Goal: Task Accomplishment & Management: Manage account settings

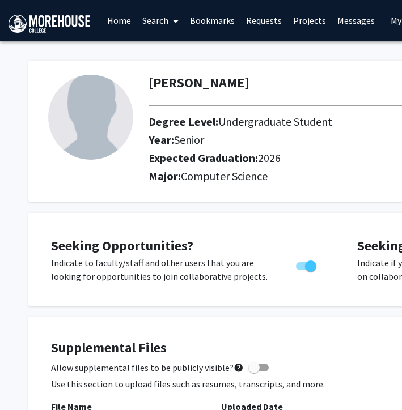
scroll to position [637, 0]
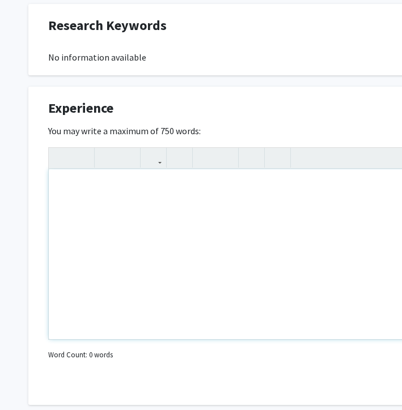
click at [116, 169] on div "Note to users with screen readers: Please deactivate our accessibility plugin f…" at bounding box center [340, 254] width 582 height 170
paste div "Note to users with screen readers: Please deactivate our accessibility plugin f…"
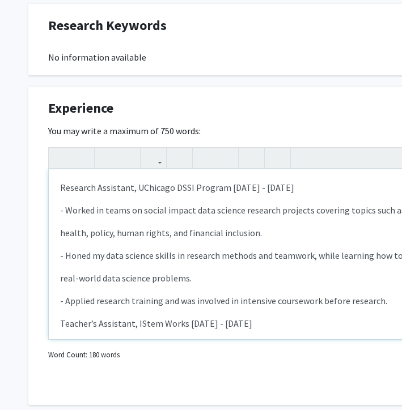
type textarea "<l>Ipsumdol Sitametco, ADipisci ELIT Seddoei Temp 2225 - Incidi 4370</u><l>- Et…"
click at [116, 181] on p "Research Assistant, UChicago DSSI Program [DATE] - [DATE]" at bounding box center [340, 188] width 560 height 14
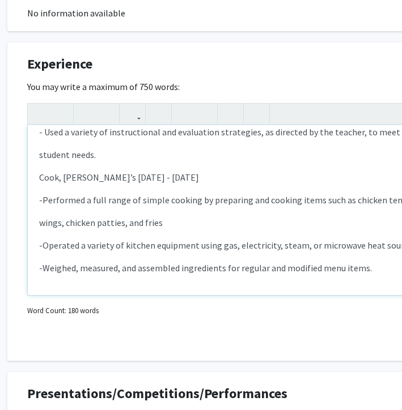
scroll to position [681, 20]
drag, startPoint x: 196, startPoint y: 163, endPoint x: 36, endPoint y: 168, distance: 160.4
click at [36, 168] on div "Research Assistant, UChicago DSSI Program [DATE] - [DATE] - Worked in teams on …" at bounding box center [319, 210] width 582 height 170
click at [40, 105] on icon "button" at bounding box center [41, 113] width 10 height 19
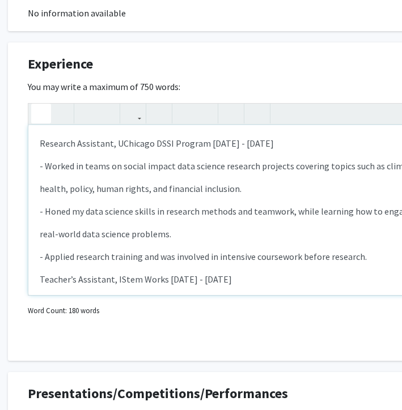
scroll to position [670, 20]
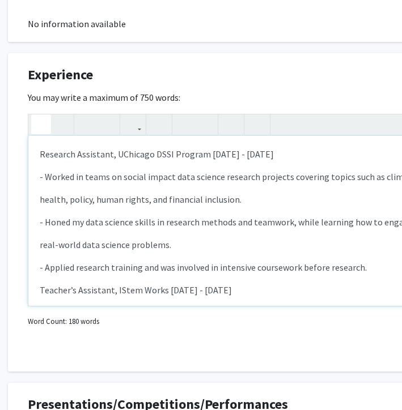
drag, startPoint x: 297, startPoint y: 143, endPoint x: 39, endPoint y: 144, distance: 257.8
click at [39, 144] on div "Research Assistant, UChicago DSSI Program [DATE] - [DATE] - Worked in teams on …" at bounding box center [319, 221] width 582 height 170
click at [47, 116] on button "button" at bounding box center [41, 124] width 20 height 20
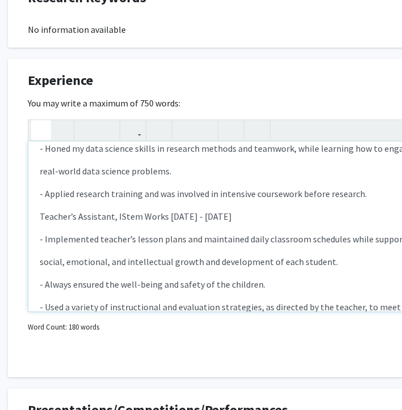
scroll to position [675, 20]
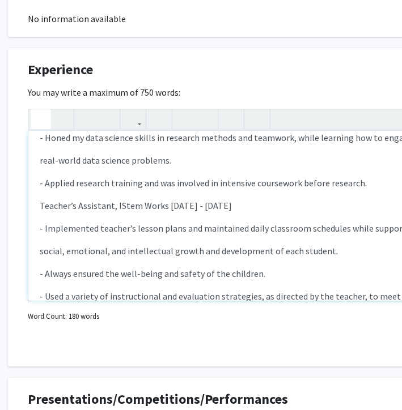
drag, startPoint x: 41, startPoint y: 194, endPoint x: 250, endPoint y: 194, distance: 209.6
click at [250, 199] on p "Teacher’s Assistant, IStem Works [DATE] - [DATE]" at bounding box center [320, 206] width 560 height 14
type textarea "<l><ipsumd>Sitametc Adipiscin, ELitsedd EIUS Tempori Utla 6471 - Etdolo 2611</m…"
click at [40, 110] on icon "button" at bounding box center [41, 119] width 10 height 19
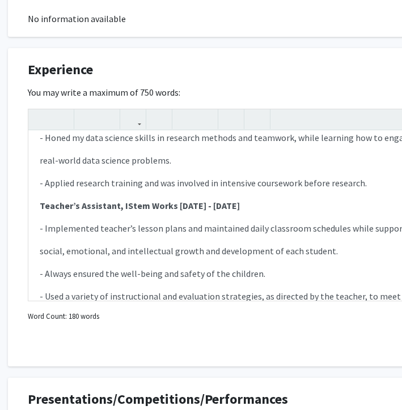
click at [64, 334] on div at bounding box center [319, 345] width 601 height 22
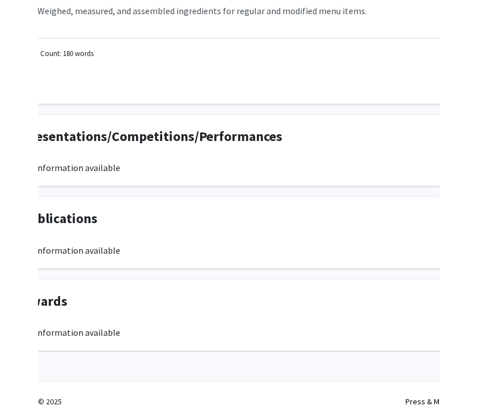
scroll to position [938, 64]
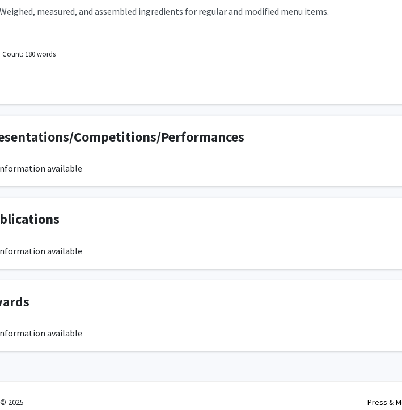
click at [54, 326] on div "No information available" at bounding box center [276, 333] width 584 height 14
click at [110, 326] on div "No information available" at bounding box center [276, 333] width 584 height 14
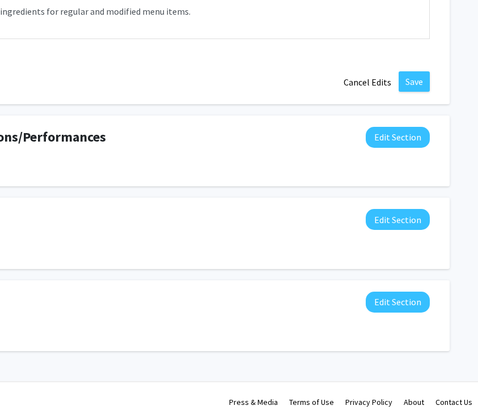
scroll to position [938, 202]
click at [401, 71] on button "Save" at bounding box center [413, 81] width 31 height 20
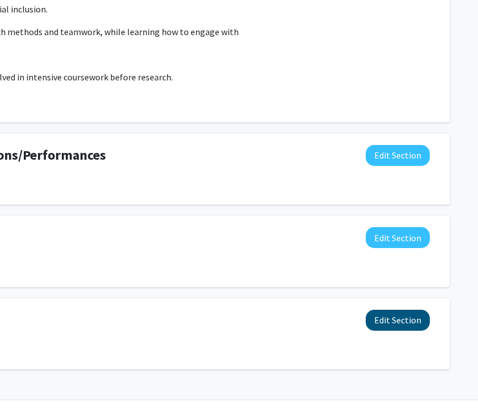
click at [390, 310] on button "Edit Section" at bounding box center [397, 320] width 64 height 21
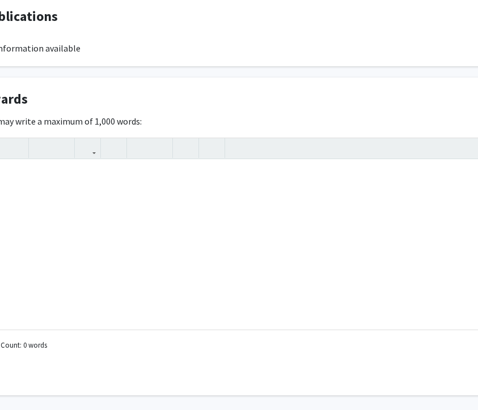
scroll to position [893, 0]
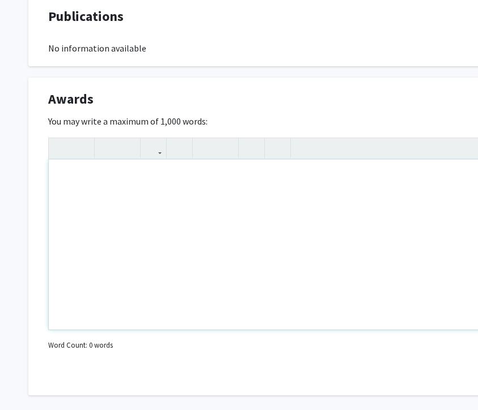
click at [107, 182] on div "Note to users with screen readers: Please deactivate our accessibility plugin f…" at bounding box center [340, 245] width 582 height 170
paste div "Note to users with screen readers: Please deactivate our accessibility plugin f…"
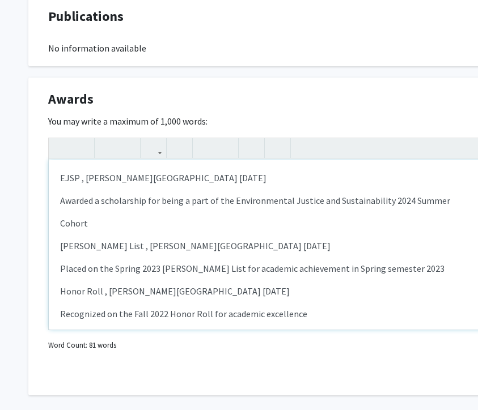
type textarea "<p>EJSP , [PERSON_NAME] College [DATE]</p><p>Awarded a scholarship for being a …"
drag, startPoint x: 208, startPoint y: 164, endPoint x: 57, endPoint y: 157, distance: 152.0
click at [57, 160] on div "EJSP , [PERSON_NAME][GEOGRAPHIC_DATA] [DATE] Awarded a scholarship for being a …" at bounding box center [340, 245] width 582 height 170
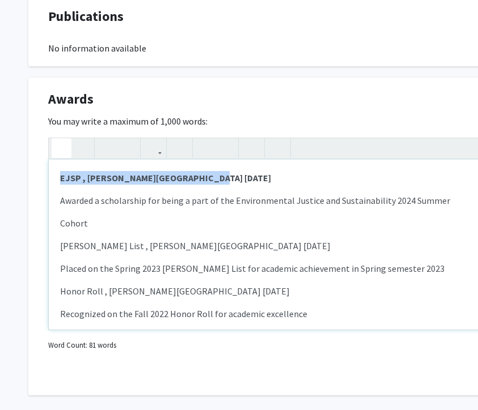
click at [61, 139] on icon "button" at bounding box center [62, 148] width 10 height 19
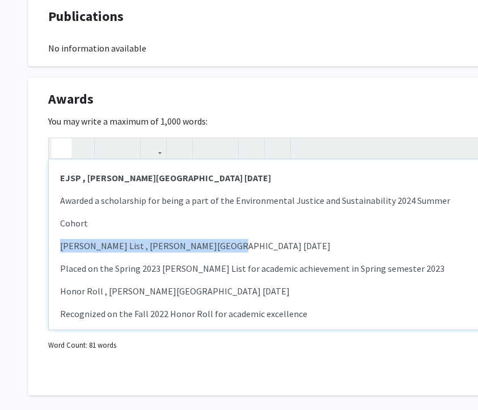
drag, startPoint x: 220, startPoint y: 236, endPoint x: 49, endPoint y: 233, distance: 171.1
click at [49, 233] on div "EJSP , [PERSON_NAME][GEOGRAPHIC_DATA] [DATE] Awarded a scholarship for being a …" at bounding box center [340, 245] width 582 height 170
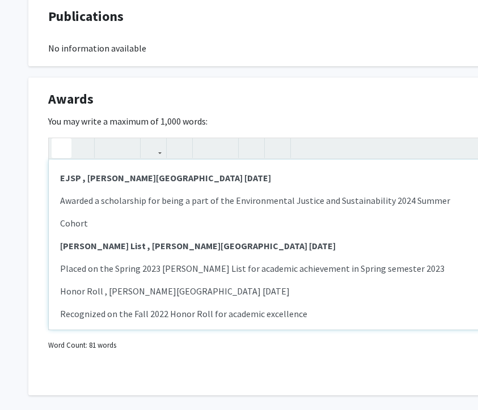
click at [57, 139] on icon "button" at bounding box center [62, 148] width 10 height 19
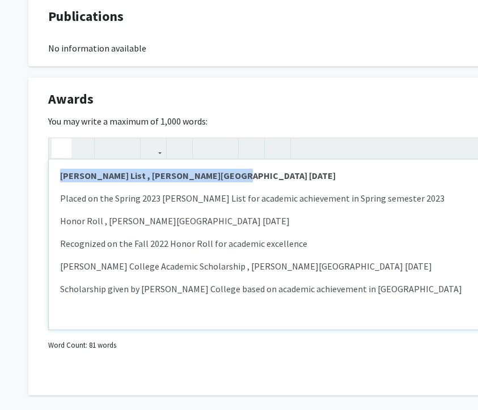
scroll to position [70, 0]
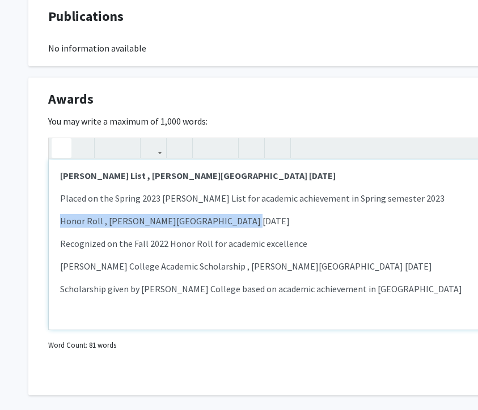
drag, startPoint x: 249, startPoint y: 208, endPoint x: 56, endPoint y: 210, distance: 192.6
click at [56, 210] on div "EJSP , [PERSON_NAME][GEOGRAPHIC_DATA] [DATE] Awarded a scholarship for being a …" at bounding box center [340, 245] width 582 height 170
click at [64, 139] on icon "button" at bounding box center [62, 148] width 10 height 19
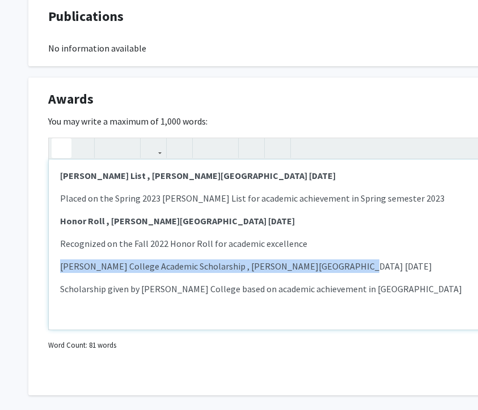
drag, startPoint x: 355, startPoint y: 254, endPoint x: 56, endPoint y: 257, distance: 299.2
click at [56, 257] on div "EJSP , [PERSON_NAME][GEOGRAPHIC_DATA] [DATE] Awarded a scholarship for being a …" at bounding box center [340, 245] width 582 height 170
type textarea "<p><strong>EJSP , [PERSON_NAME] College [DATE]</strong></p><p>Awarded a scholar…"
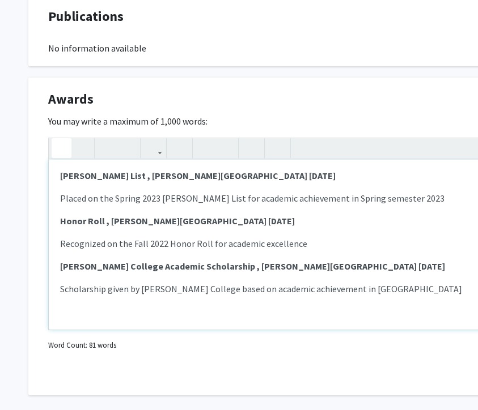
click at [52, 139] on button "button" at bounding box center [62, 148] width 20 height 20
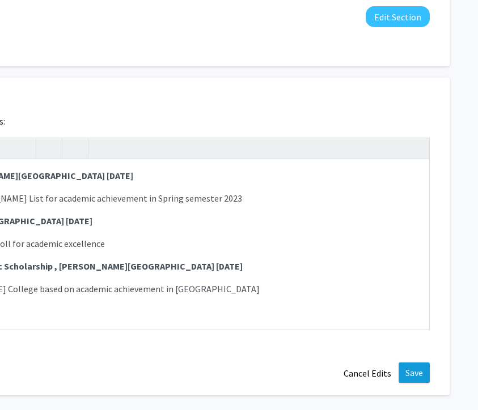
click at [401, 363] on button "Save" at bounding box center [413, 373] width 31 height 20
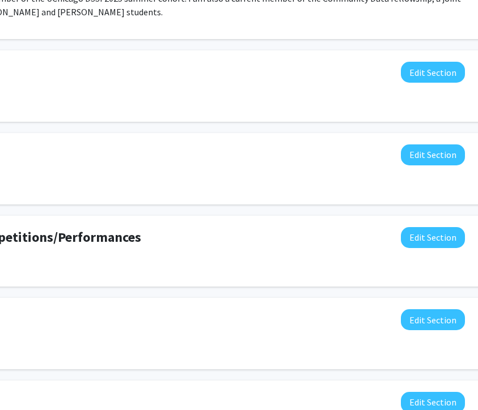
scroll to position [590, 182]
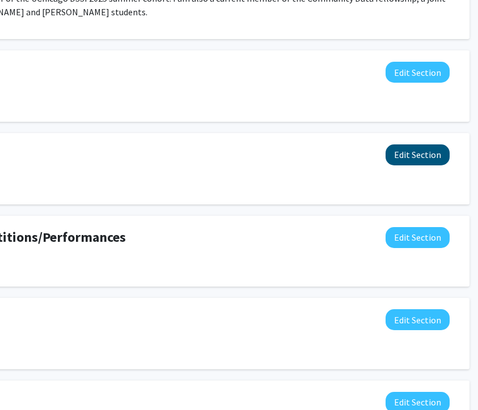
click at [401, 144] on button "Edit Section" at bounding box center [417, 154] width 64 height 21
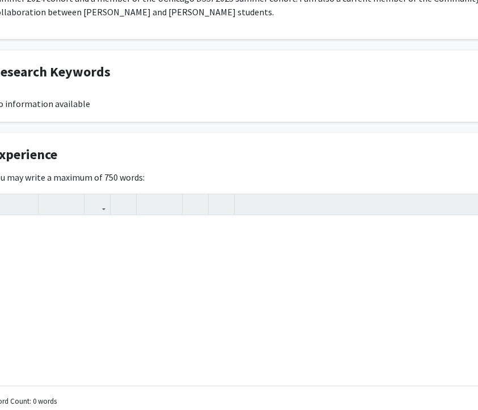
scroll to position [590, 18]
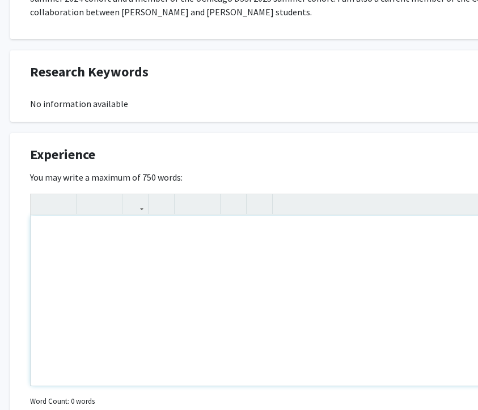
click at [121, 216] on div "Note to users with screen readers: Please deactivate our accessibility plugin f…" at bounding box center [322, 301] width 582 height 170
paste div "Note to users with screen readers: Please deactivate our accessibility plugin f…"
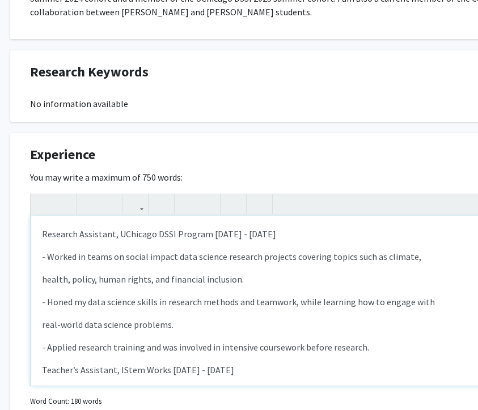
type textarea "<l>Ipsumdol Sitametco, ADipisci ELIT Seddoei Temp 2225 - Incidi 4370</u><l>- Et…"
drag, startPoint x: 39, startPoint y: 225, endPoint x: 303, endPoint y: 223, distance: 264.6
click at [303, 223] on div "Research Assistant, UChicago DSSI Program [DATE] - [DATE] - Worked in teams on …" at bounding box center [322, 301] width 582 height 170
click at [38, 194] on button "button" at bounding box center [43, 204] width 20 height 20
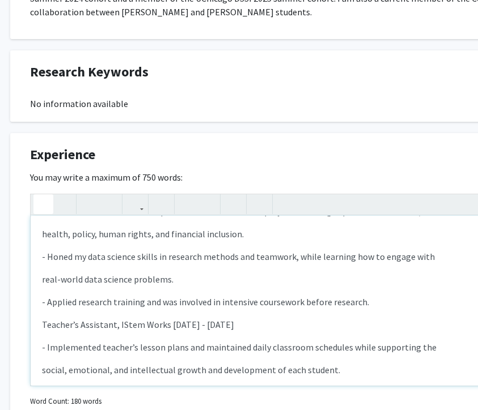
scroll to position [46, 0]
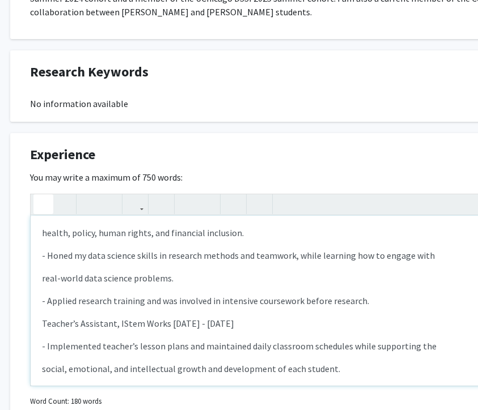
drag, startPoint x: 256, startPoint y: 308, endPoint x: 30, endPoint y: 302, distance: 225.6
click at [30, 302] on div "Research Assistant, UChicago DSSI Program [DATE] - [DATE] - Worked in teams on …" at bounding box center [322, 290] width 584 height 193
type textarea "<l><ipsumd>Sitametc Adipiscin, ELitsedd EIUS Tempori Utla 3789 - Etdolo 4860</m…"
click at [45, 195] on icon "button" at bounding box center [44, 204] width 10 height 19
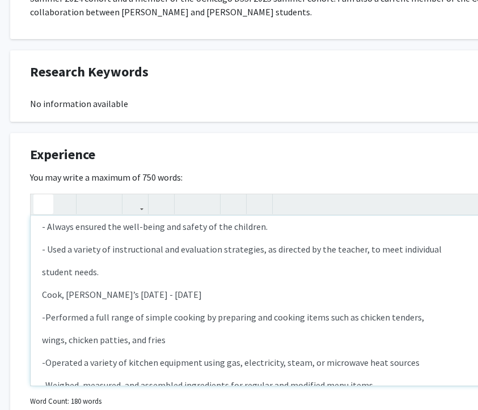
scroll to position [215, 0]
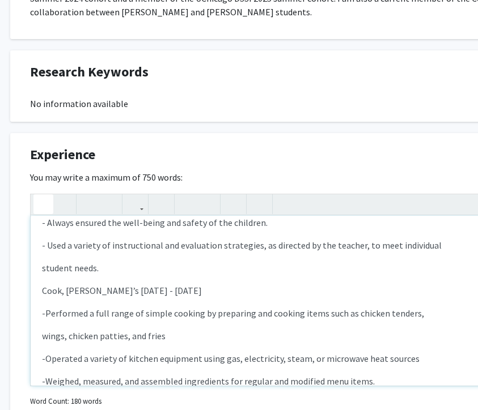
drag, startPoint x: 201, startPoint y: 274, endPoint x: 42, endPoint y: 266, distance: 159.4
click at [42, 266] on div "Research Assistant, UChicago DSSI Program [DATE] - [DATE] - Worked in teams on …" at bounding box center [322, 301] width 582 height 170
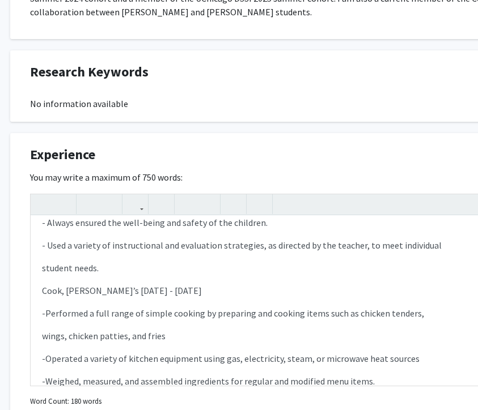
click at [40, 194] on div "Research Assistant, UChicago DSSI Program [DATE] - [DATE] - Worked in teams on …" at bounding box center [322, 290] width 584 height 193
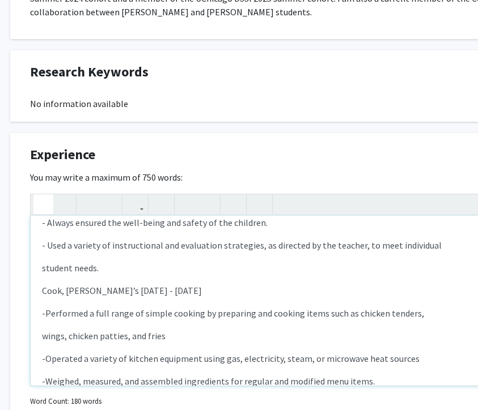
click at [40, 195] on icon "button" at bounding box center [44, 204] width 10 height 19
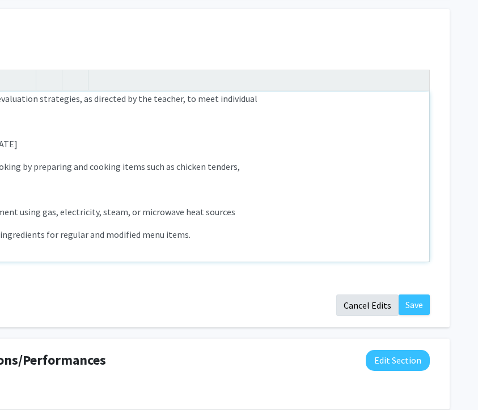
scroll to position [714, 202]
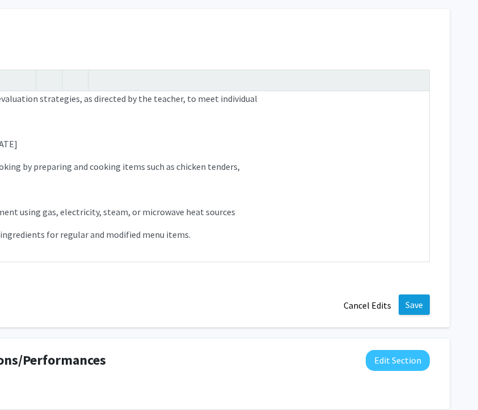
click at [401, 295] on button "Save" at bounding box center [413, 305] width 31 height 20
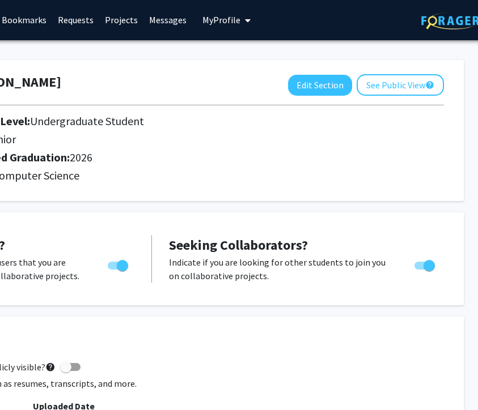
scroll to position [1, 193]
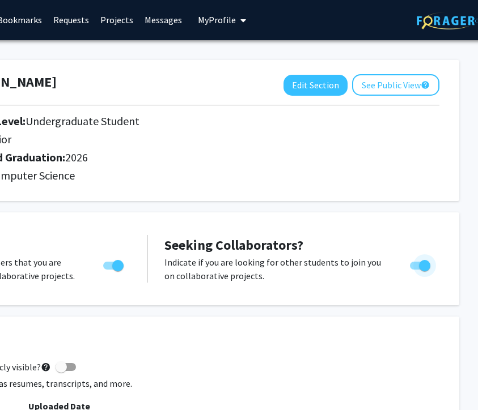
click at [401, 269] on span "Toggle" at bounding box center [424, 265] width 11 height 11
click at [401, 270] on input "Would you like to receive other student requests to work with you?" at bounding box center [415, 270] width 1 height 1
checkbox input "false"
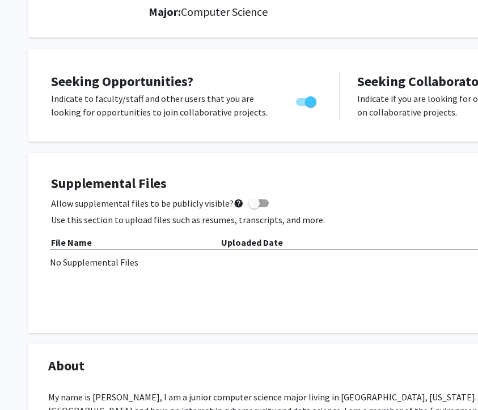
scroll to position [165, 0]
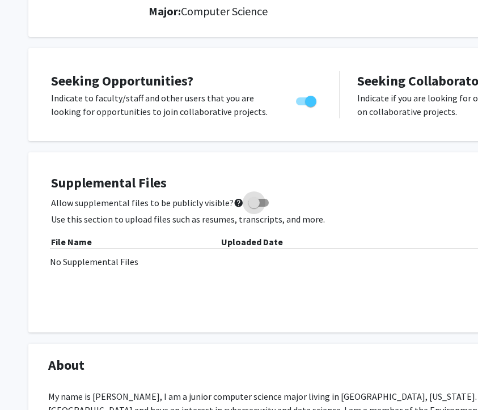
click at [253, 198] on span at bounding box center [253, 202] width 11 height 11
click at [253, 207] on input "Allow supplemental files to be publicly visible? help" at bounding box center [253, 207] width 1 height 1
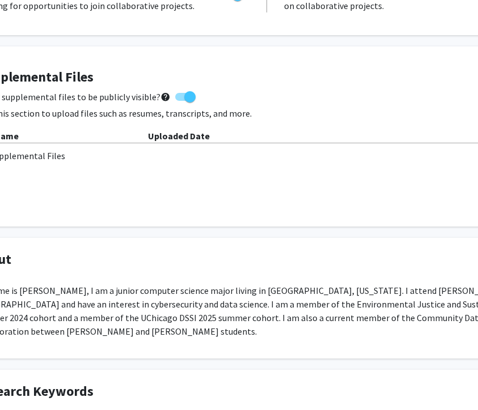
scroll to position [273, 70]
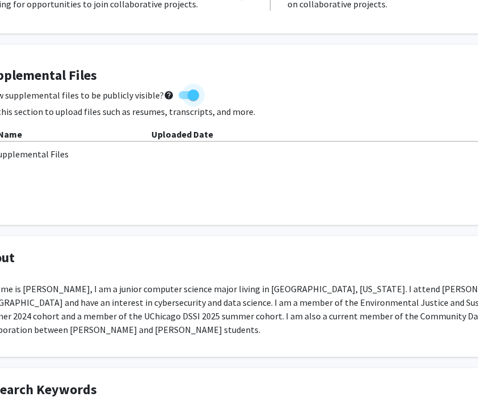
click at [190, 96] on span at bounding box center [193, 95] width 11 height 11
click at [184, 99] on input "Allow supplemental files to be publicly visible? help" at bounding box center [184, 99] width 1 height 1
checkbox input "false"
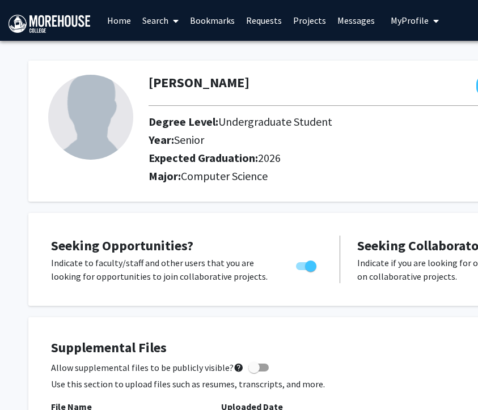
scroll to position [0, 0]
click at [160, 24] on link "Search" at bounding box center [161, 21] width 48 height 40
click at [167, 75] on span "Students" at bounding box center [171, 74] width 69 height 23
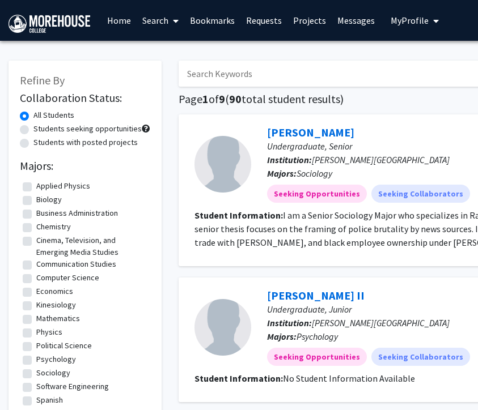
click at [222, 79] on input "Search Keywords" at bounding box center [400, 74] width 445 height 26
type input "A"
click at [299, 135] on link "[PERSON_NAME]" at bounding box center [310, 132] width 87 height 14
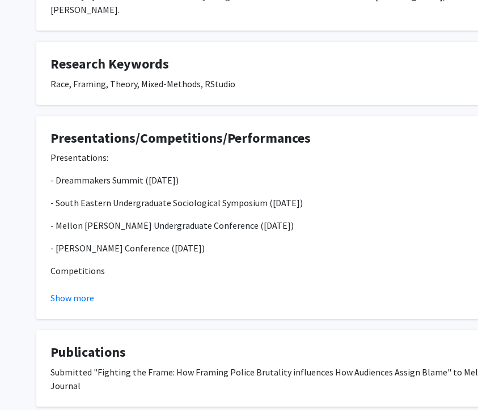
scroll to position [266, 1]
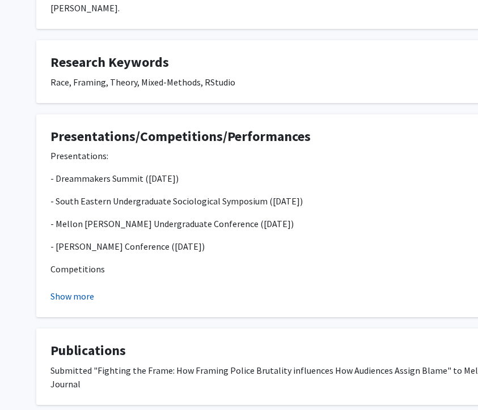
click at [59, 290] on button "Show more" at bounding box center [72, 297] width 44 height 14
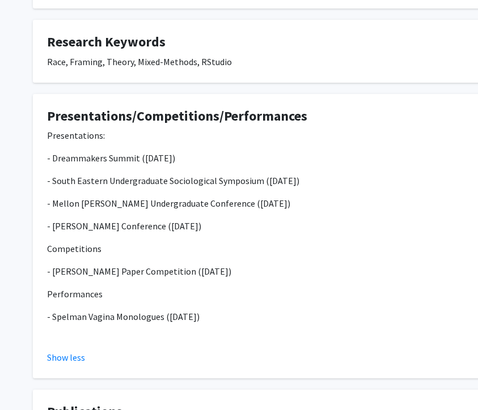
scroll to position [96, 4]
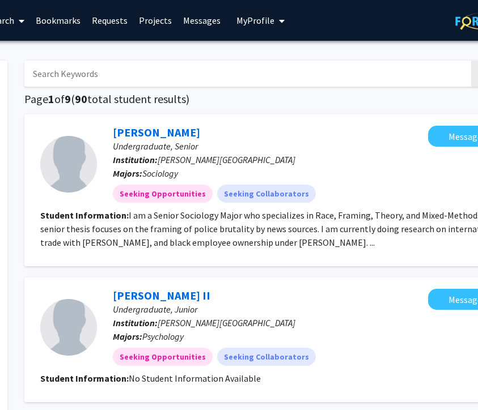
scroll to position [0, 153]
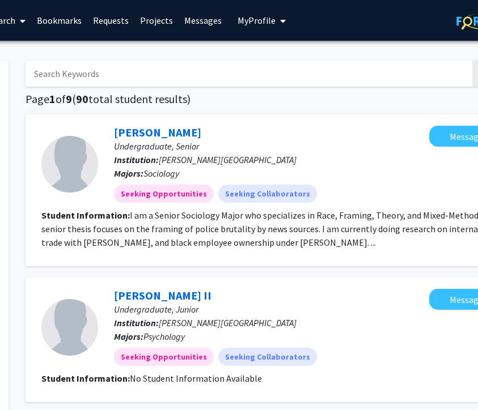
click at [152, 73] on input "Search Keywords" at bounding box center [247, 74] width 445 height 26
type input "[PERSON_NAME]"
checkbox input "false"
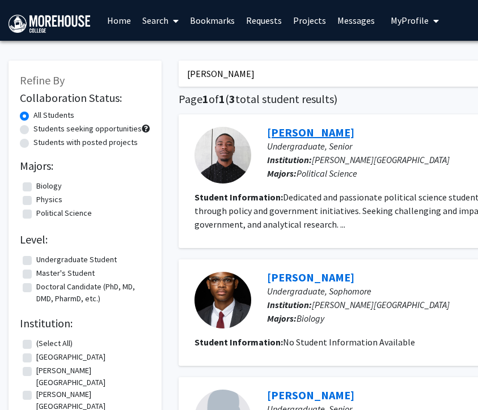
click at [312, 138] on link "[PERSON_NAME]" at bounding box center [310, 132] width 87 height 14
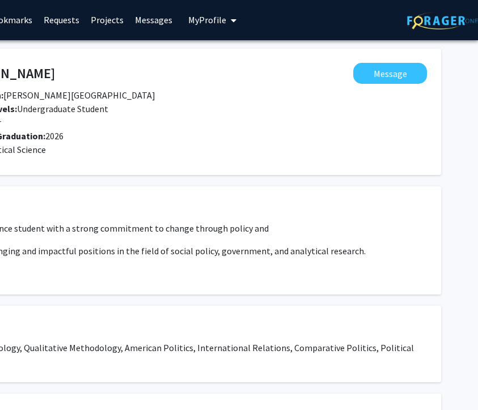
scroll to position [1, 202]
click at [226, 23] on span "My profile dropdown to access profile and logout" at bounding box center [231, 21] width 10 height 40
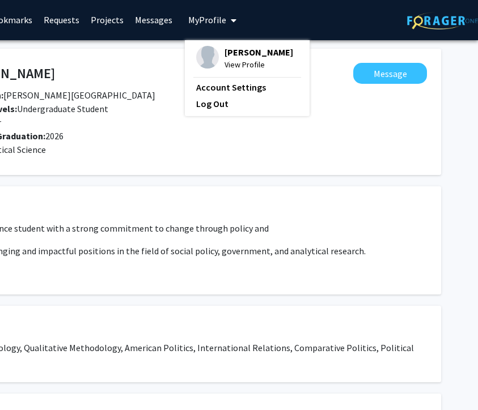
click at [240, 58] on span "[PERSON_NAME]" at bounding box center [258, 52] width 69 height 12
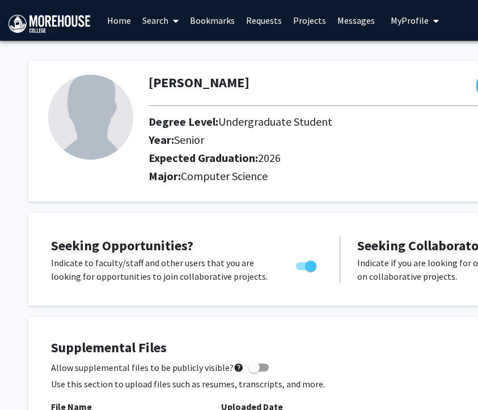
click at [401, 20] on span "My Profile" at bounding box center [409, 20] width 38 height 11
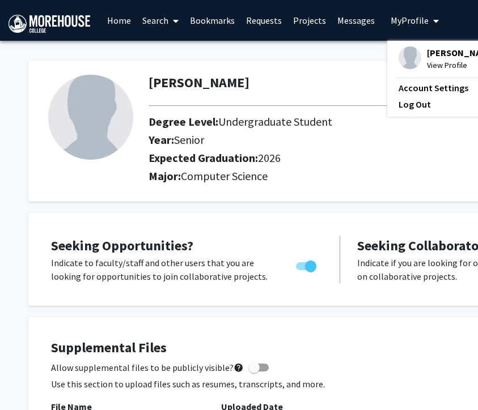
click at [161, 20] on link "Search" at bounding box center [161, 21] width 48 height 40
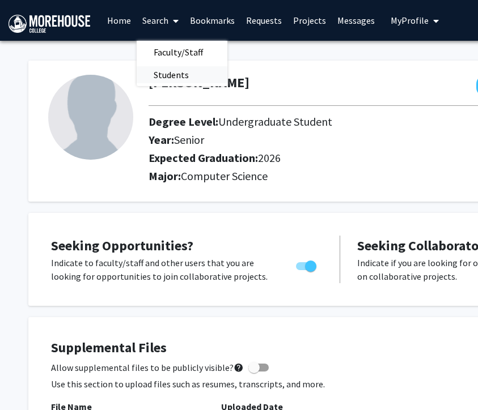
click at [157, 67] on span "Students" at bounding box center [171, 74] width 69 height 23
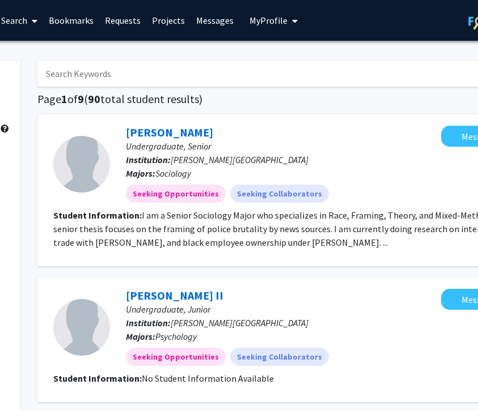
scroll to position [0, 78]
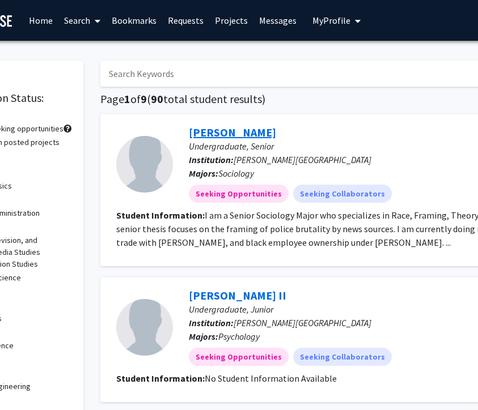
click at [211, 132] on link "[PERSON_NAME]" at bounding box center [232, 132] width 87 height 14
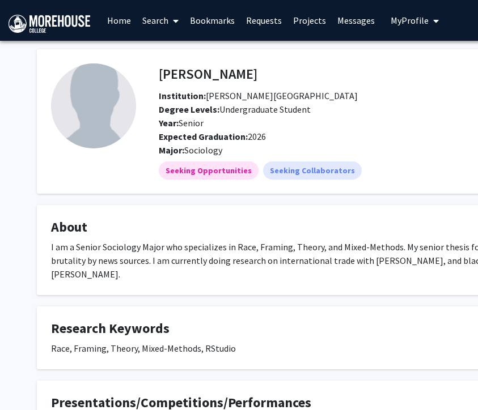
click at [401, 24] on span "My profile dropdown to access profile and logout" at bounding box center [433, 21] width 10 height 40
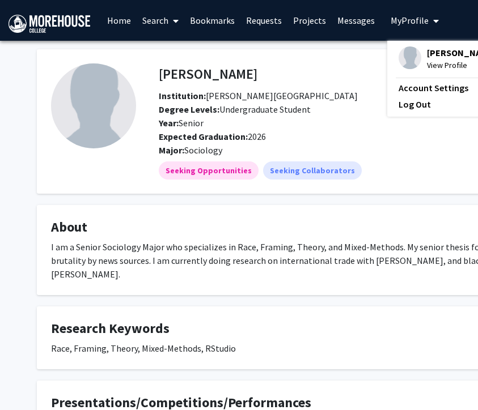
click at [401, 58] on div "[PERSON_NAME] View Profile" at bounding box center [446, 58] width 97 height 25
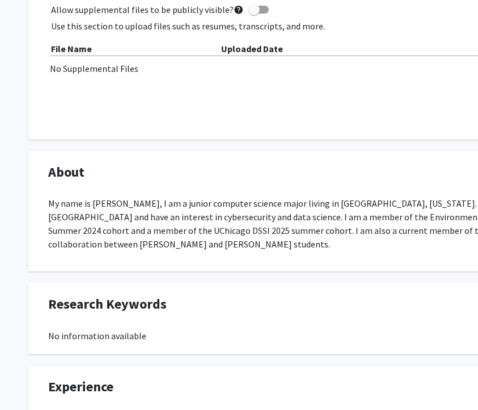
scroll to position [363, 0]
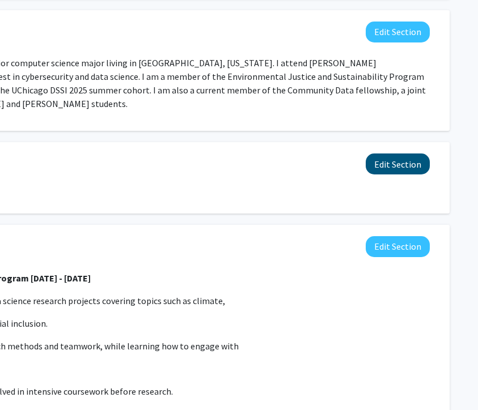
click at [392, 154] on button "Edit Section" at bounding box center [397, 164] width 64 height 21
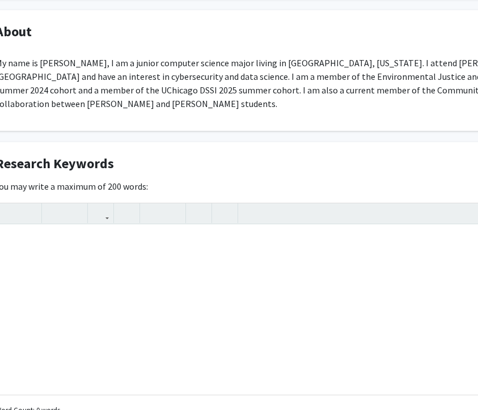
scroll to position [499, 0]
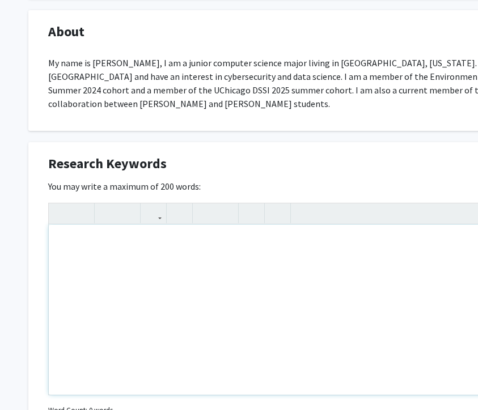
click at [114, 279] on div "Note to users with screen readers: Please deactivate our accessibility plugin f…" at bounding box center [340, 310] width 582 height 170
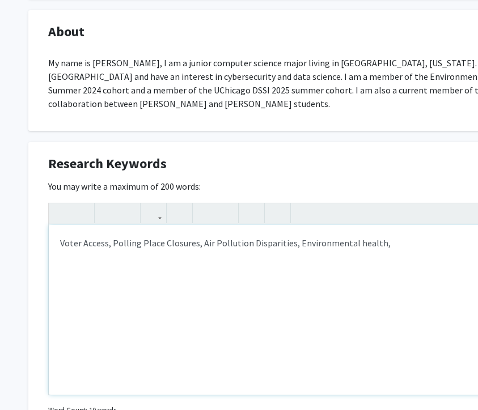
click at [351, 229] on div "Voter Access, Polling Place Closures, Air Pollution Disparities, Environmental …" at bounding box center [340, 310] width 582 height 170
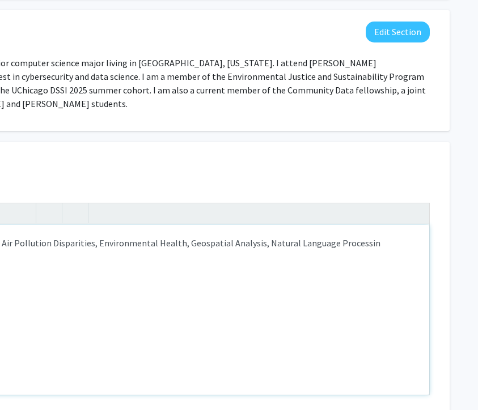
type textarea "Voter Access, Polling Place Closures, Air Pollution Disparities, Environmental …"
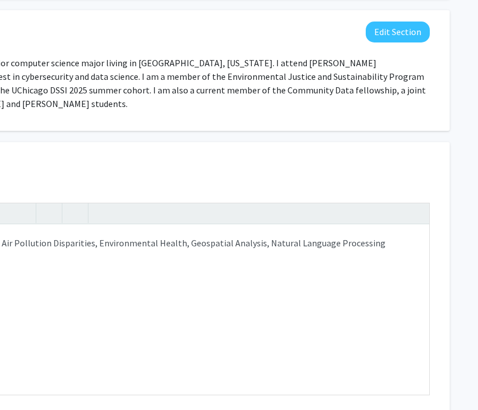
click at [321, 165] on div "Research Keywords Edit Section" at bounding box center [137, 167] width 601 height 26
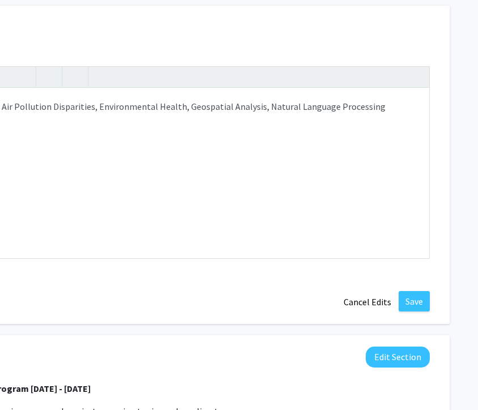
scroll to position [694, 202]
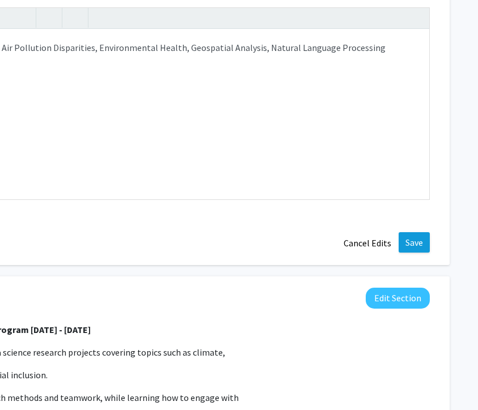
click at [401, 232] on button "Save" at bounding box center [413, 242] width 31 height 20
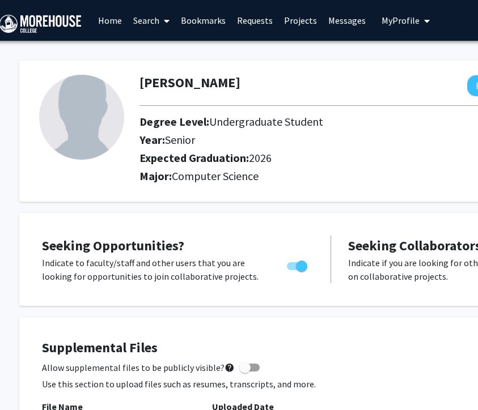
scroll to position [0, 9]
click at [144, 23] on link "Search" at bounding box center [151, 21] width 48 height 40
click at [160, 75] on span "Students" at bounding box center [161, 74] width 69 height 23
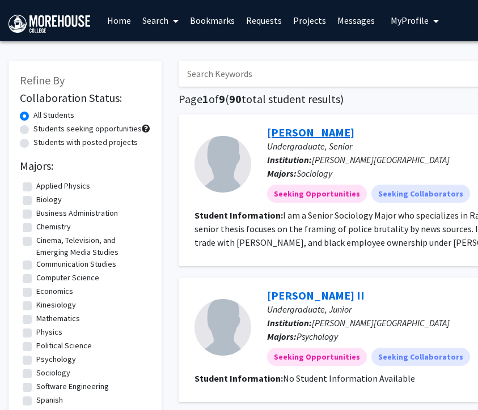
click at [281, 135] on link "[PERSON_NAME]" at bounding box center [310, 132] width 87 height 14
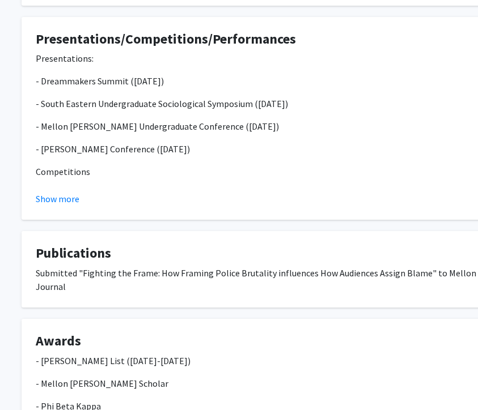
scroll to position [366, 15]
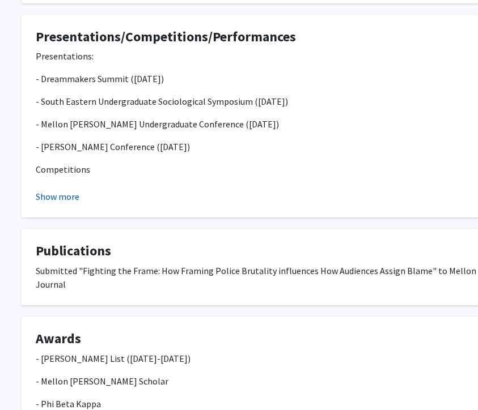
click at [61, 190] on button "Show more" at bounding box center [58, 197] width 44 height 14
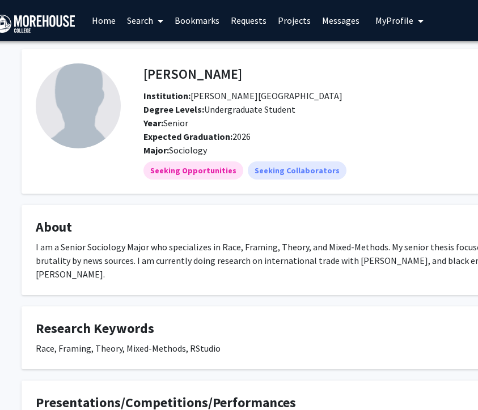
scroll to position [0, 15]
click at [158, 16] on span at bounding box center [158, 21] width 10 height 40
click at [156, 76] on span "Students" at bounding box center [155, 74] width 69 height 23
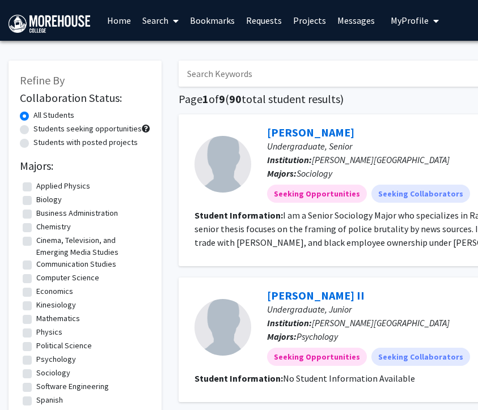
click at [224, 77] on input "Search Keywords" at bounding box center [400, 74] width 445 height 26
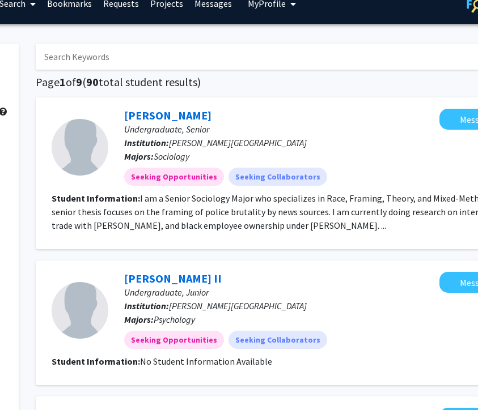
scroll to position [29, 150]
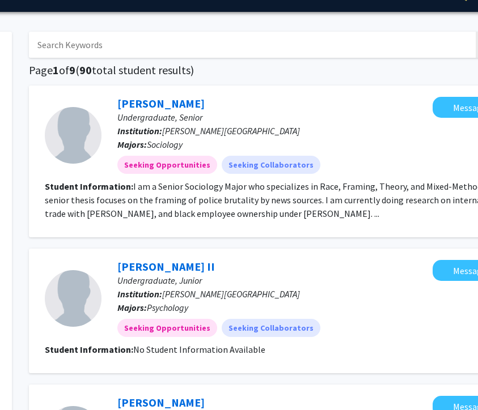
type input "a"
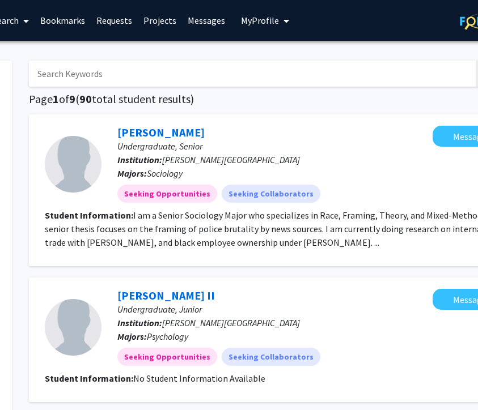
scroll to position [0, 150]
click at [279, 23] on span "My profile dropdown to access profile and logout" at bounding box center [284, 21] width 10 height 40
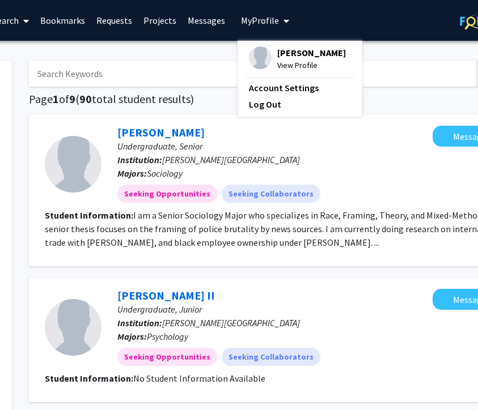
click at [293, 56] on span "[PERSON_NAME]" at bounding box center [311, 52] width 69 height 12
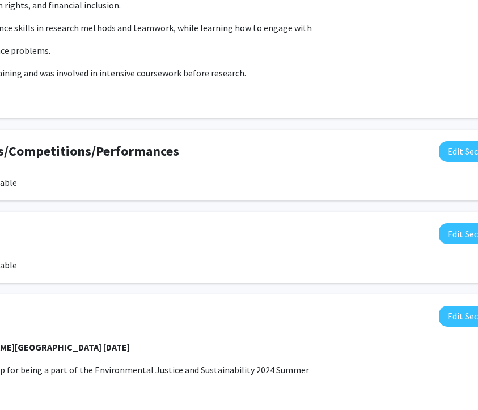
scroll to position [816, 132]
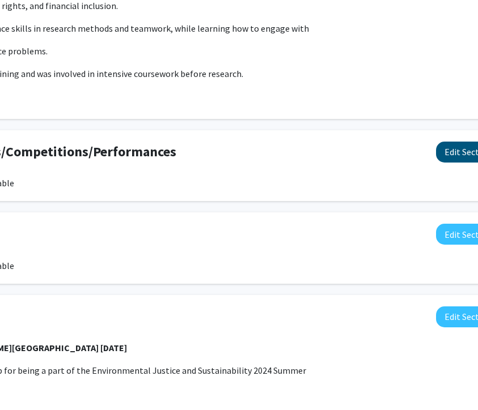
click at [401, 142] on button "Edit Section" at bounding box center [468, 152] width 64 height 21
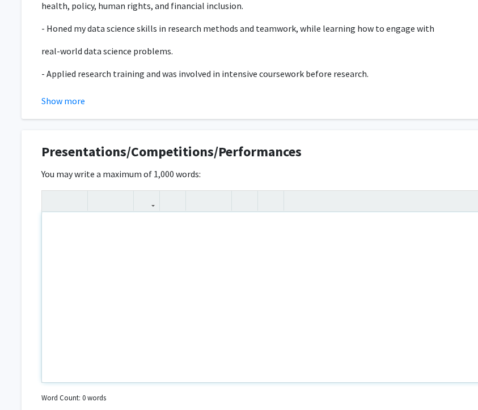
scroll to position [816, 0]
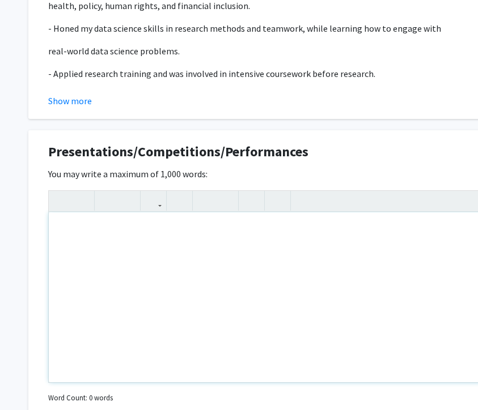
click at [110, 222] on div "Note to users with screen readers: Please deactivate our accessibility plugin f…" at bounding box center [340, 297] width 582 height 170
click at [65, 224] on p "ABRCMS (2024)" at bounding box center [340, 231] width 560 height 14
click at [127, 246] on p "ABRCMS (2024)" at bounding box center [340, 253] width 560 height 14
type textarea "<p>Presentations:</p><p><span style="font-size: 1rem;">ABRCMS (2024)</span></p>…"
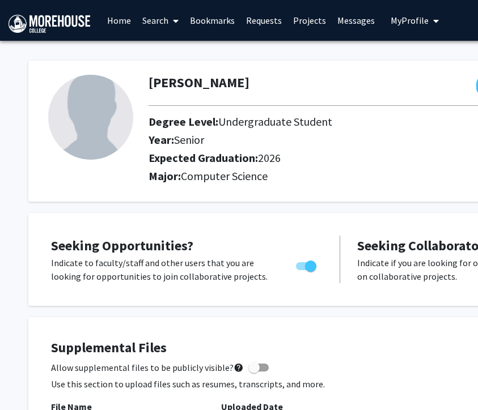
scroll to position [0, 0]
click at [164, 19] on link "Search" at bounding box center [161, 21] width 48 height 40
click at [159, 76] on span "Students" at bounding box center [171, 74] width 69 height 23
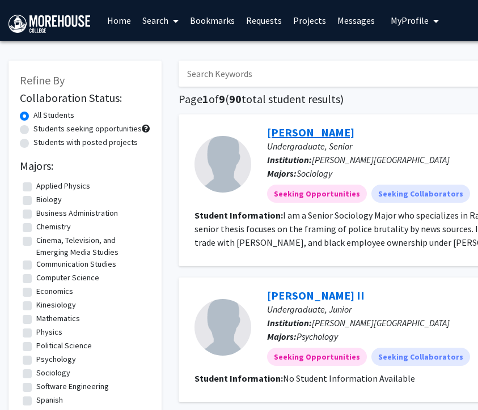
click at [288, 134] on link "[PERSON_NAME]" at bounding box center [310, 132] width 87 height 14
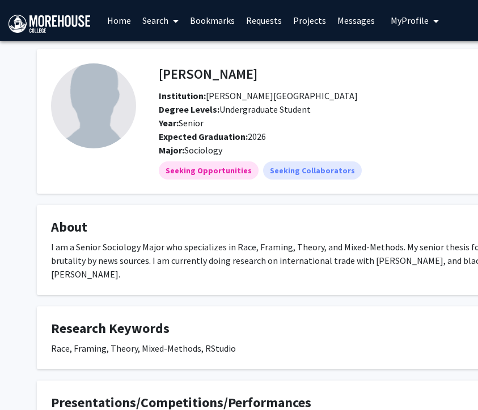
click at [401, 11] on span "My profile dropdown to access profile and logout" at bounding box center [433, 21] width 10 height 40
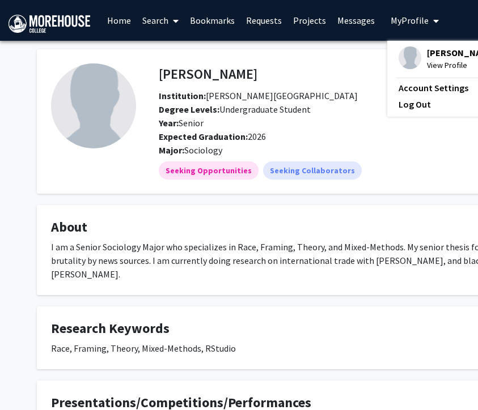
click at [401, 52] on span "[PERSON_NAME]" at bounding box center [461, 52] width 69 height 12
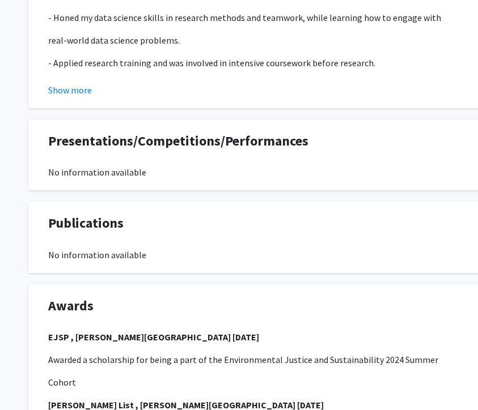
scroll to position [830, 0]
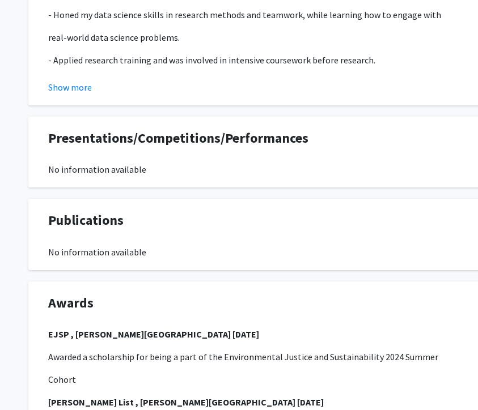
click at [163, 231] on div "Publications Edit Section No information available" at bounding box center [340, 234] width 601 height 49
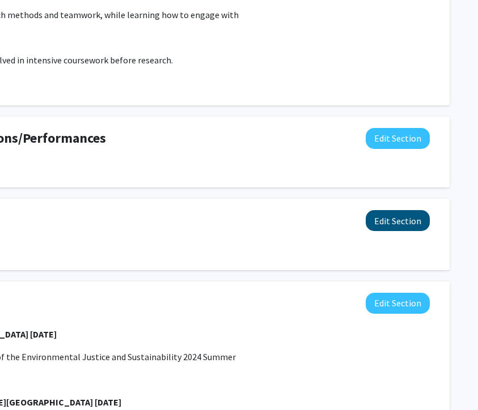
scroll to position [830, 202]
click at [398, 210] on button "Edit Section" at bounding box center [397, 220] width 64 height 21
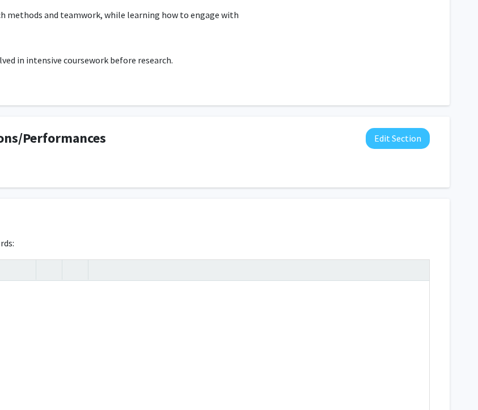
scroll to position [830, 0]
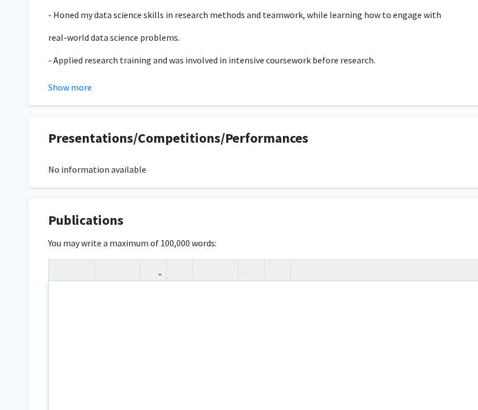
click at [125, 295] on div "Note to users with screen readers: Please deactivate our accessibility plugin f…" at bounding box center [340, 367] width 582 height 170
click at [57, 288] on div "ABRCMS (2024)" at bounding box center [340, 367] width 582 height 170
click at [61, 290] on div "Dream Maker's Summit (2025) ABRCMS (2024)" at bounding box center [340, 367] width 582 height 170
type textarea "<p>Presentations:</p><p><p>Dream Maker's Summit (2025)</p><p>ABRCMS (2024)</p><…"
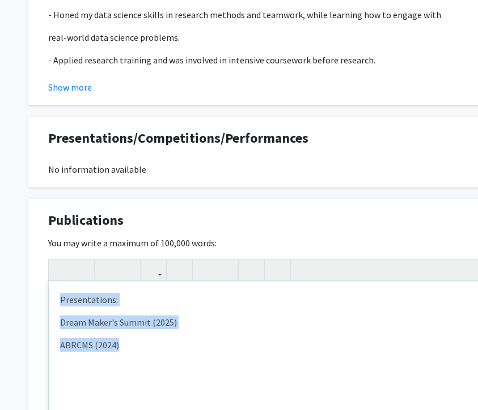
drag, startPoint x: 122, startPoint y: 339, endPoint x: 12, endPoint y: 252, distance: 140.3
copy div "Presentations: Dream Maker's Summit (2025) ABRCMS (2024)"
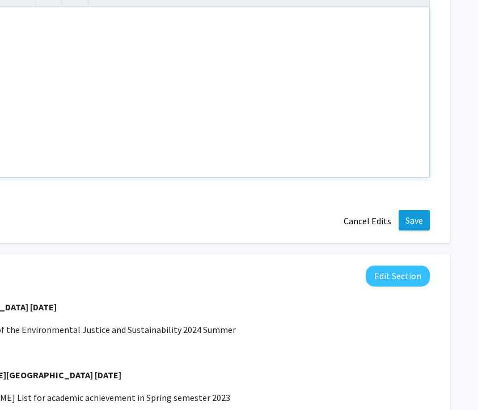
scroll to position [1104, 202]
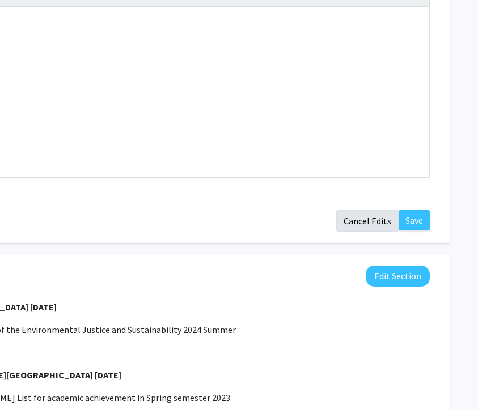
click at [385, 210] on button "Cancel Edits" at bounding box center [367, 221] width 62 height 22
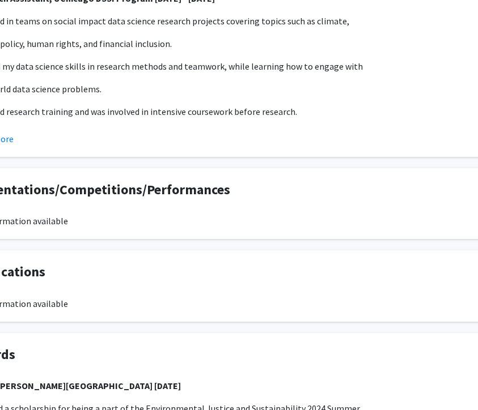
scroll to position [778, 146]
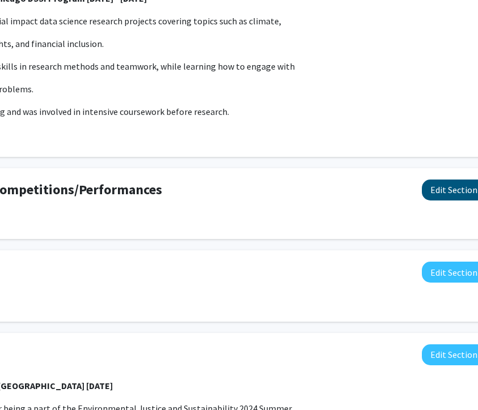
click at [401, 184] on button "Edit Section" at bounding box center [454, 190] width 64 height 21
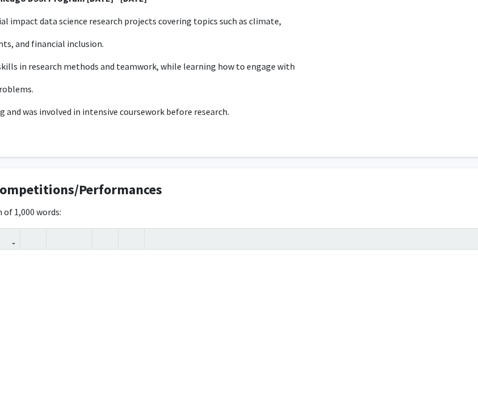
scroll to position [778, 0]
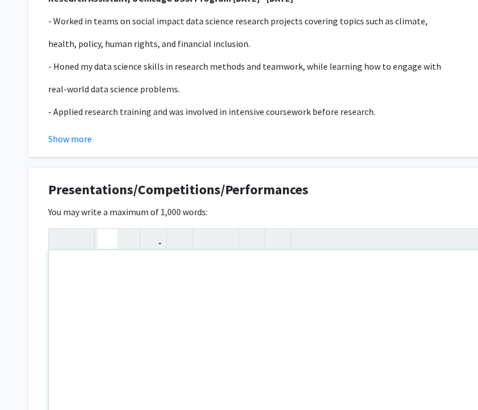
click at [114, 229] on button "button" at bounding box center [107, 239] width 20 height 20
click at [106, 230] on icon "button" at bounding box center [108, 238] width 10 height 19
click at [78, 255] on div "Note to users with screen readers: Please deactivate our accessibility plugin f…" at bounding box center [340, 335] width 582 height 170
click at [116, 277] on div "Presentations: Dream Maker's Summit (2025) ABRCMS (2024)" at bounding box center [340, 335] width 582 height 170
type textarea "<p>Presentations:</p><p>Dream Maker's Summit (2025)</p><br><p>ABRCMS (2024)</p>"
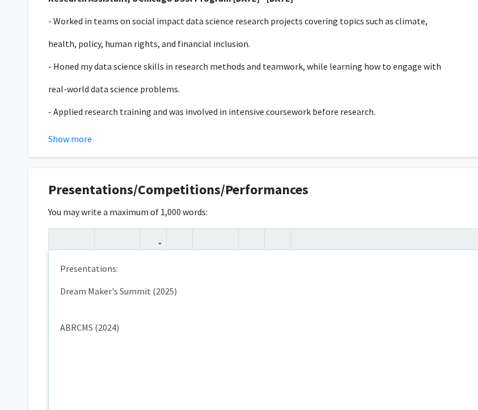
click at [147, 321] on p "ABRCMS (2024)" at bounding box center [340, 328] width 560 height 14
click at [194, 284] on p "Dream Maker's Summit (2025)" at bounding box center [340, 291] width 560 height 14
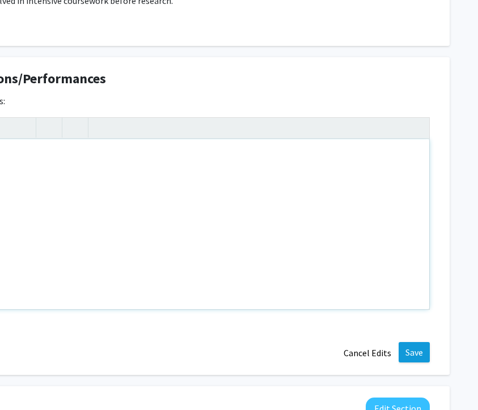
scroll to position [890, 202]
click at [401, 342] on button "Save" at bounding box center [413, 352] width 31 height 20
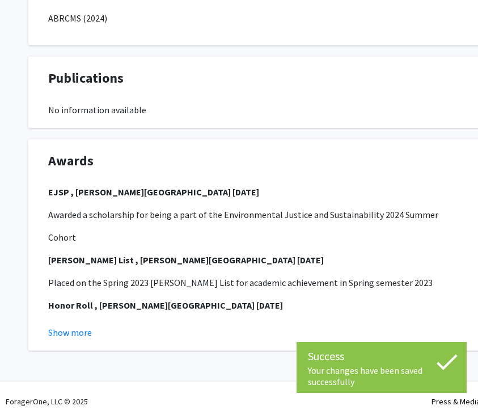
scroll to position [1040, 0]
